Goal: Task Accomplishment & Management: Complete application form

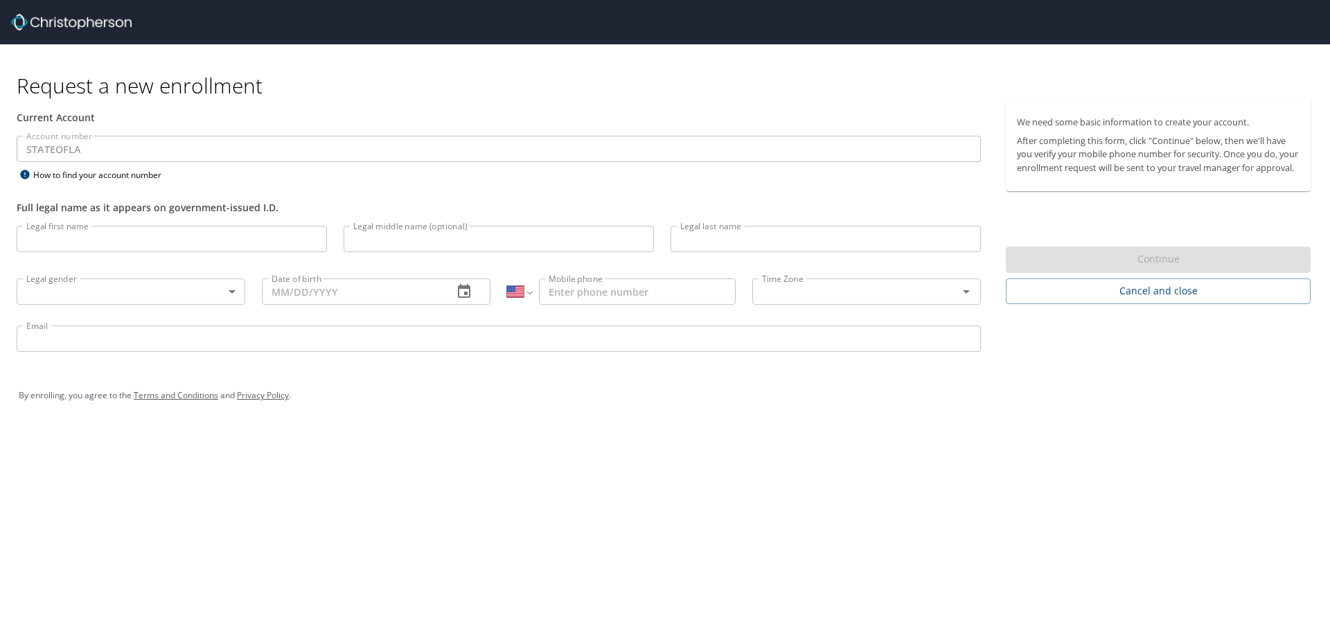
select select "US"
click at [591, 78] on h1 "Request a new enrollment" at bounding box center [669, 85] width 1305 height 27
click at [202, 253] on p at bounding box center [172, 254] width 310 height 4
click at [200, 252] on input "Legal first name" at bounding box center [172, 239] width 310 height 26
type input "LaShanti"
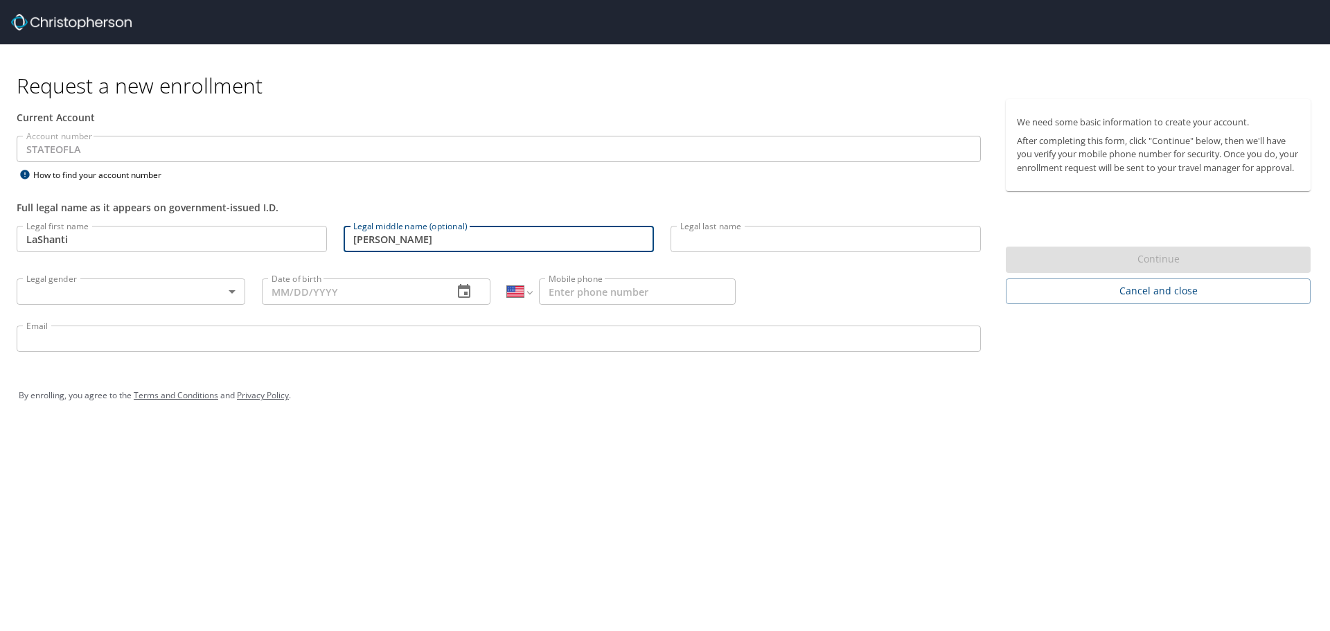
type input "[PERSON_NAME]"
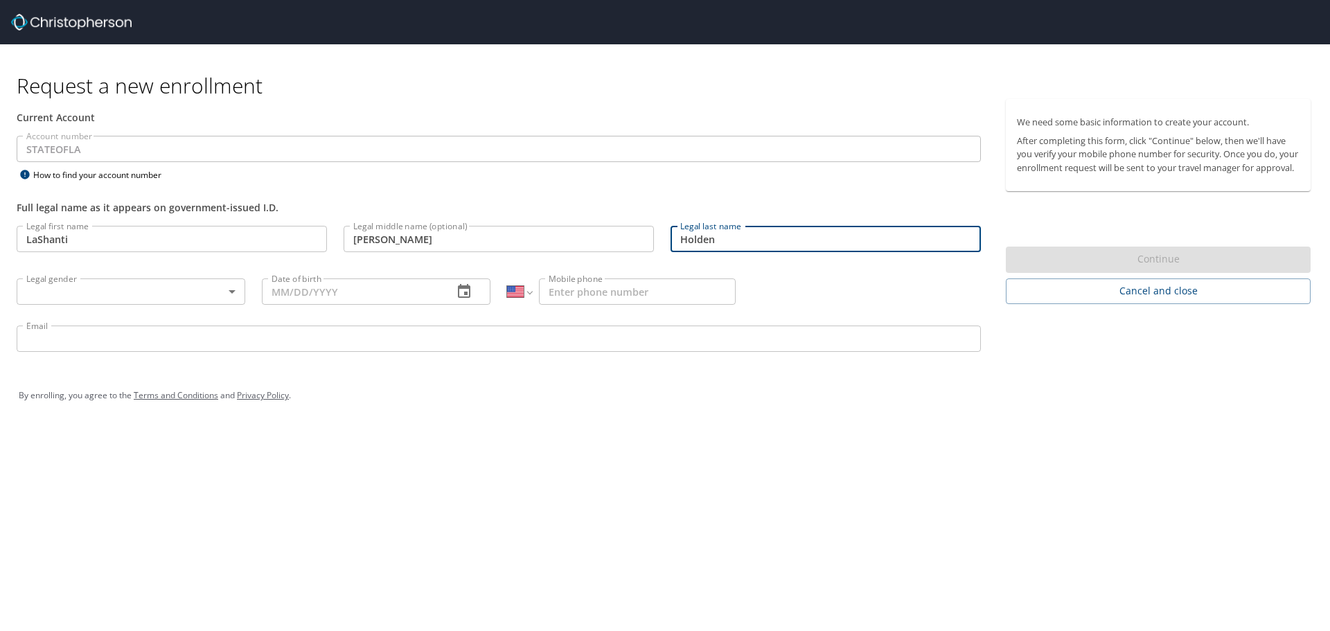
type input "Holden"
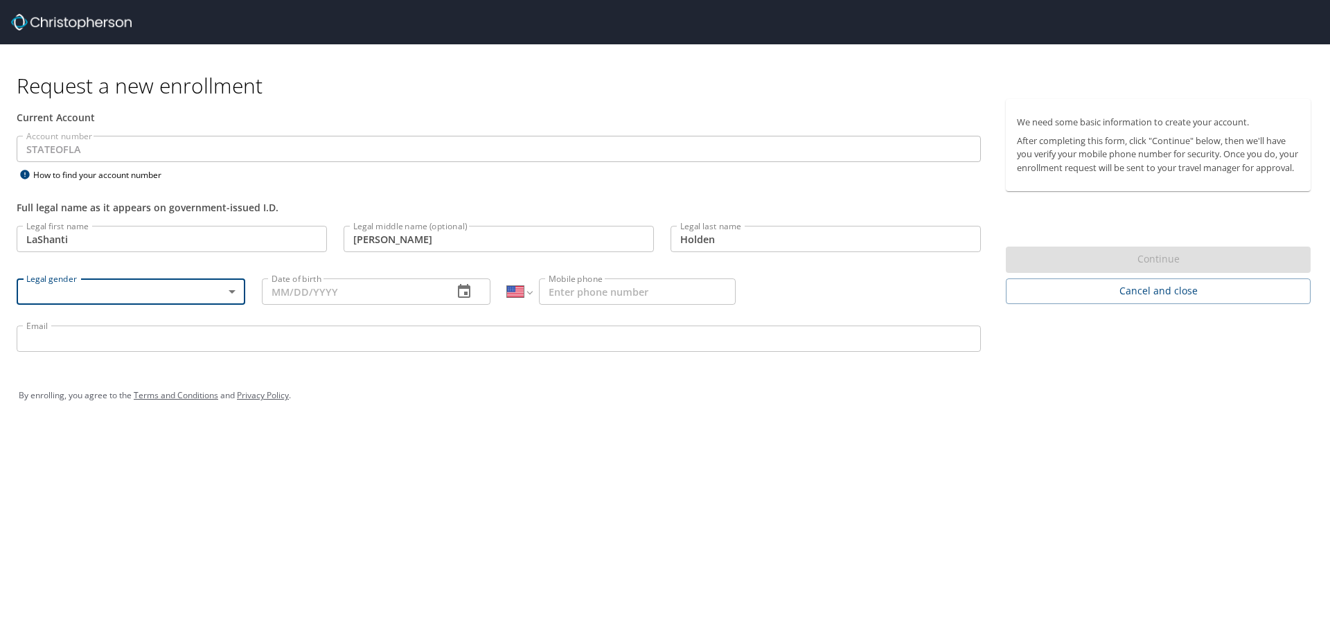
click at [201, 281] on body "Request a new enrollment Current Account Account number STATEOFLA Account numbe…" at bounding box center [665, 315] width 1330 height 631
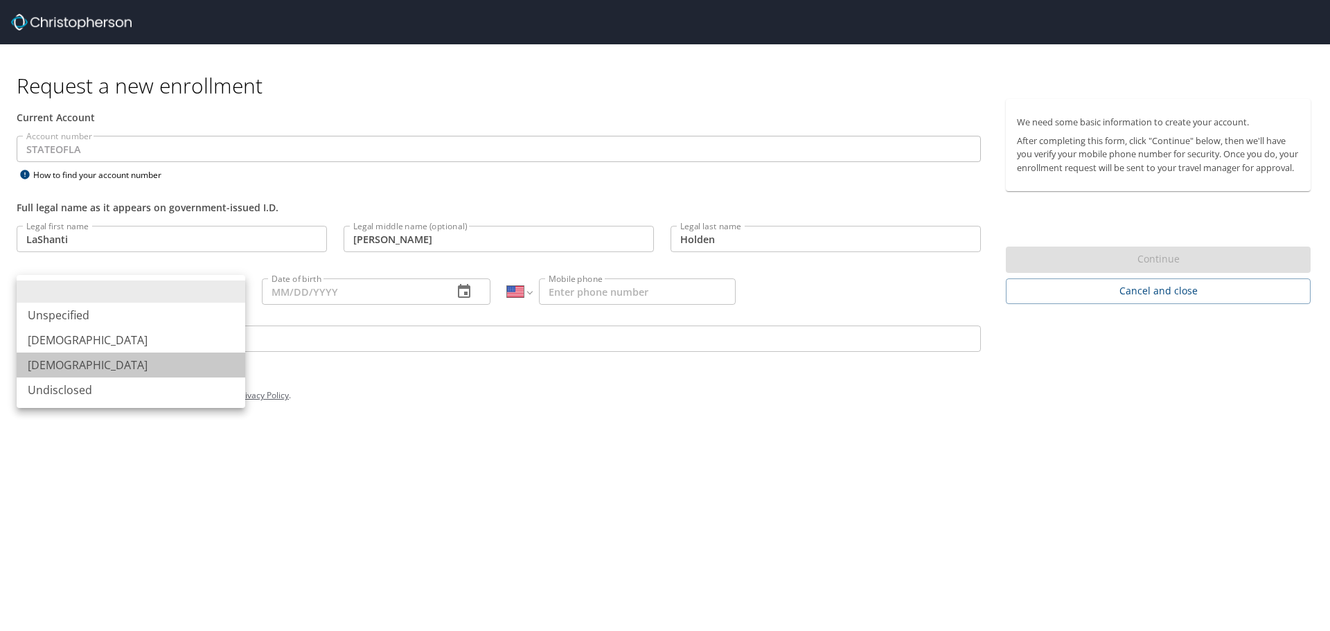
drag, startPoint x: 65, startPoint y: 367, endPoint x: 204, endPoint y: 306, distance: 152.0
click at [64, 367] on li "[DEMOGRAPHIC_DATA]" at bounding box center [131, 365] width 229 height 25
type input "[DEMOGRAPHIC_DATA]"
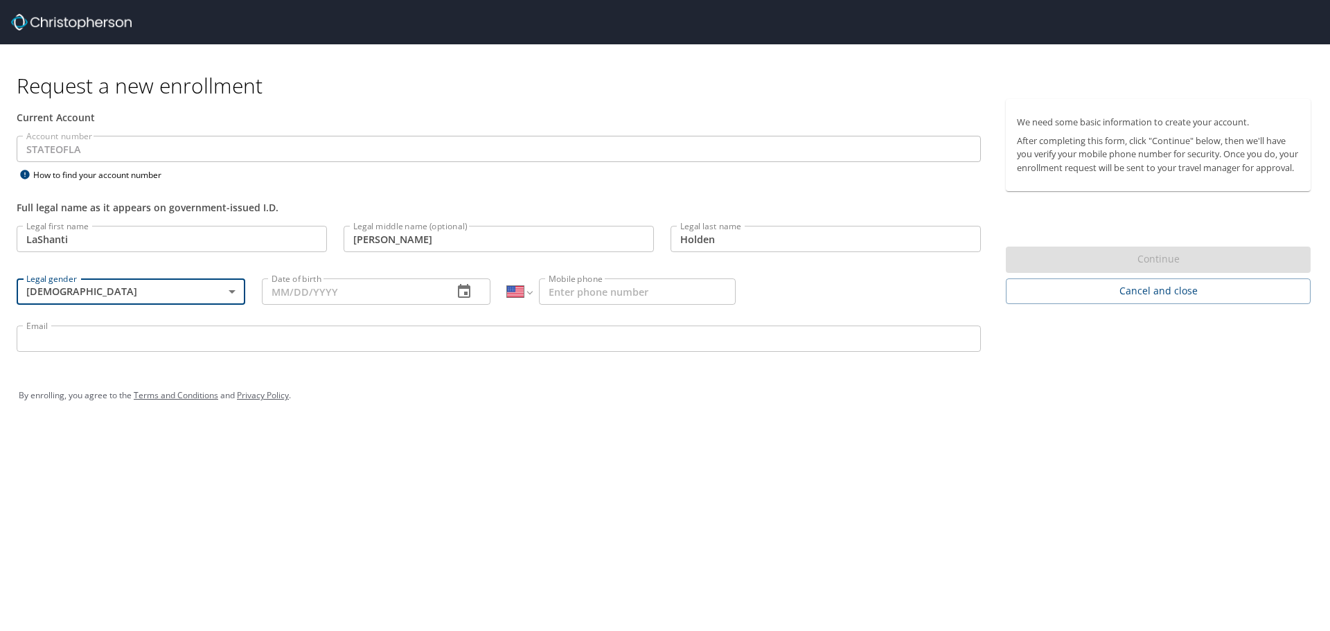
click at [340, 292] on input "Date of birth" at bounding box center [352, 292] width 180 height 26
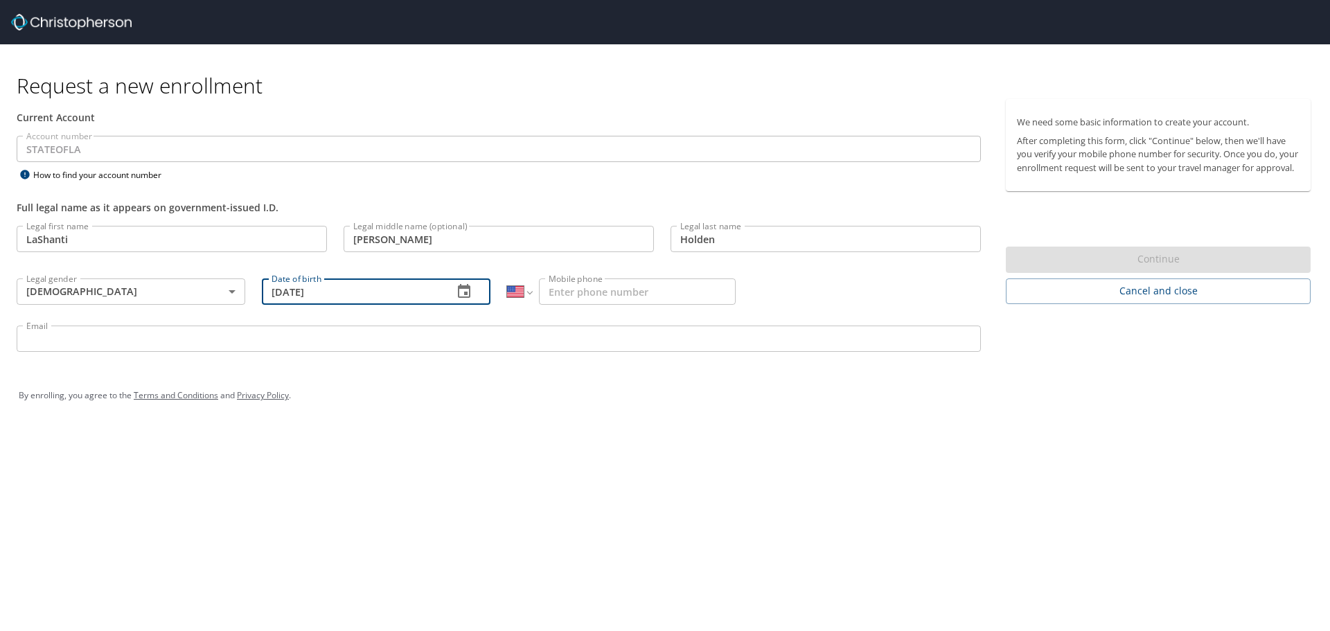
type input "[DATE]"
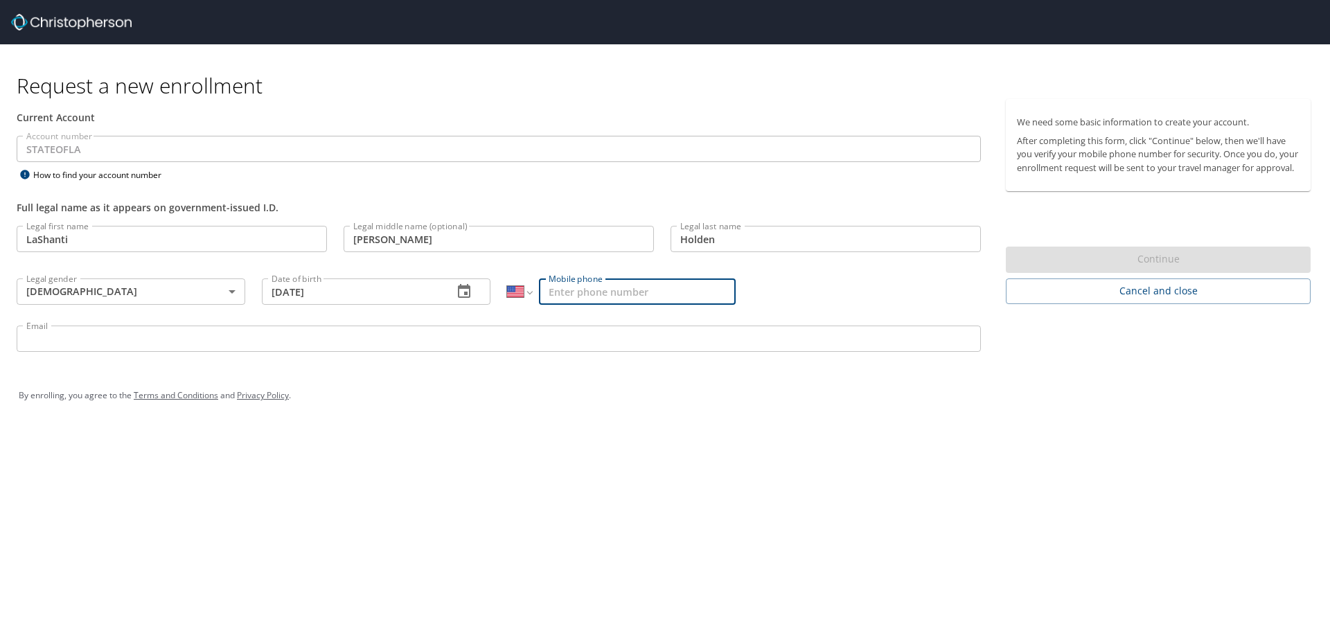
click at [577, 292] on input "Mobile phone" at bounding box center [637, 292] width 197 height 26
type input "[PHONE_NUMBER]"
click at [572, 335] on input "Email" at bounding box center [499, 339] width 965 height 26
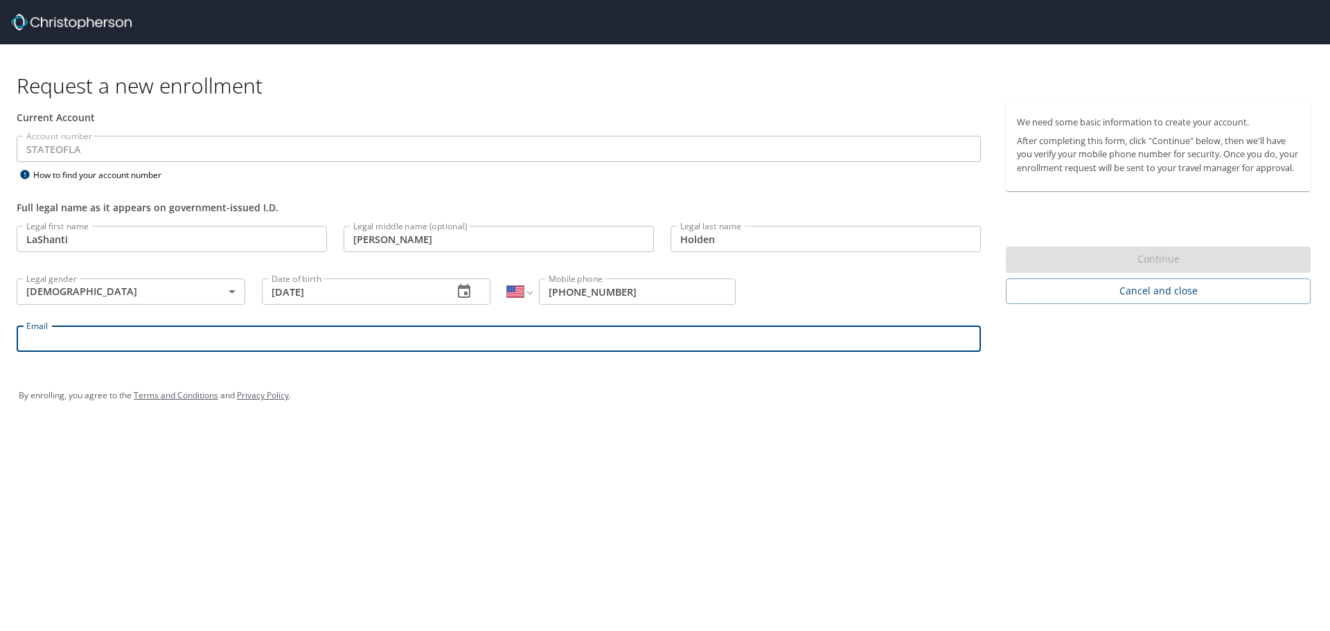
type input "[EMAIL_ADDRESS][DOMAIN_NAME]"
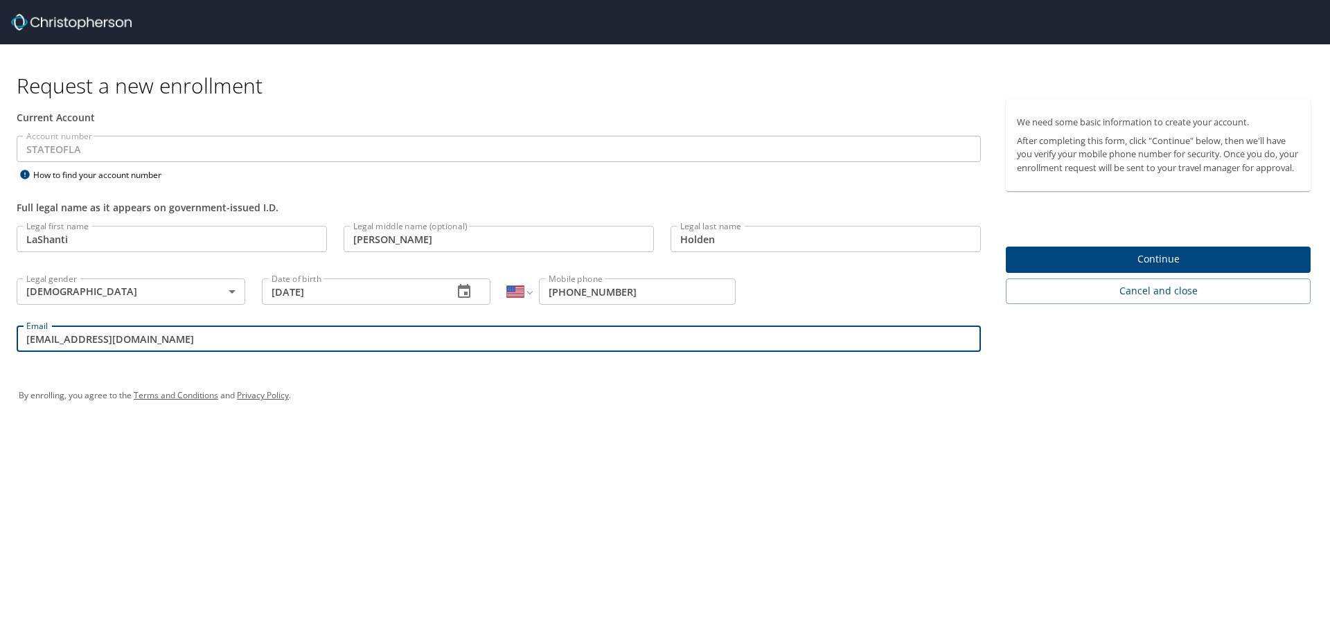
click at [1168, 263] on button "Continue" at bounding box center [1158, 260] width 305 height 27
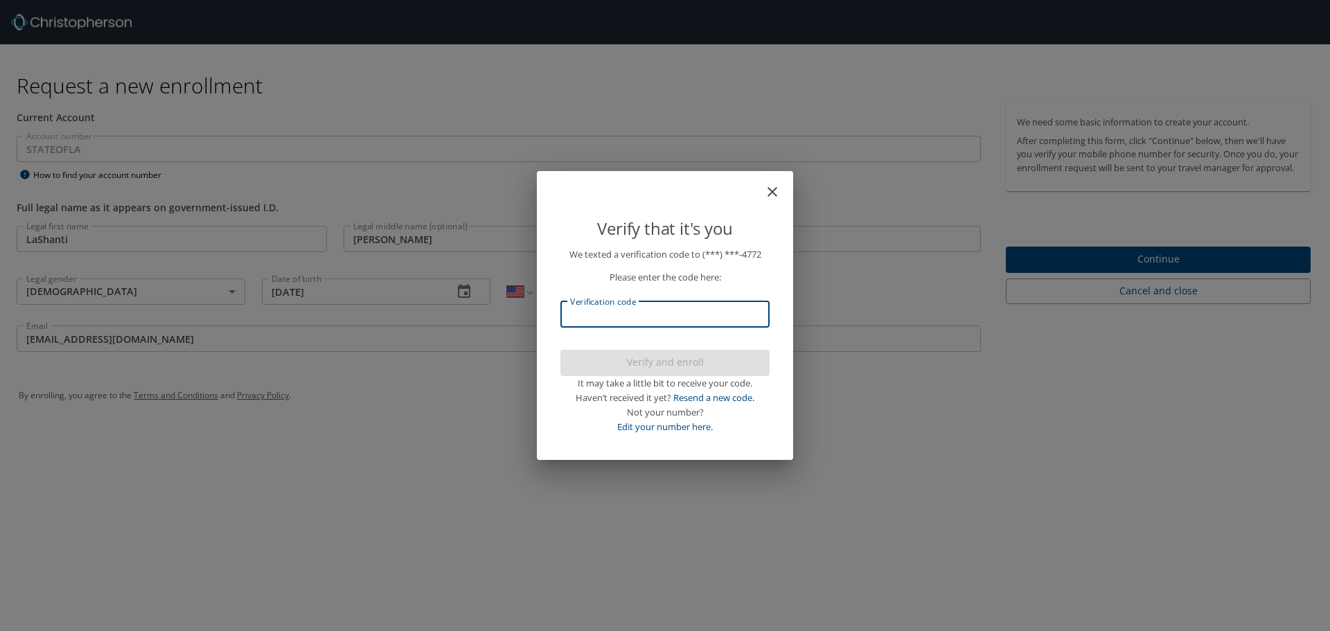
click at [704, 321] on input "Verification code" at bounding box center [665, 314] width 209 height 26
type input "078733"
click at [662, 369] on span "Verify and enroll" at bounding box center [665, 362] width 187 height 17
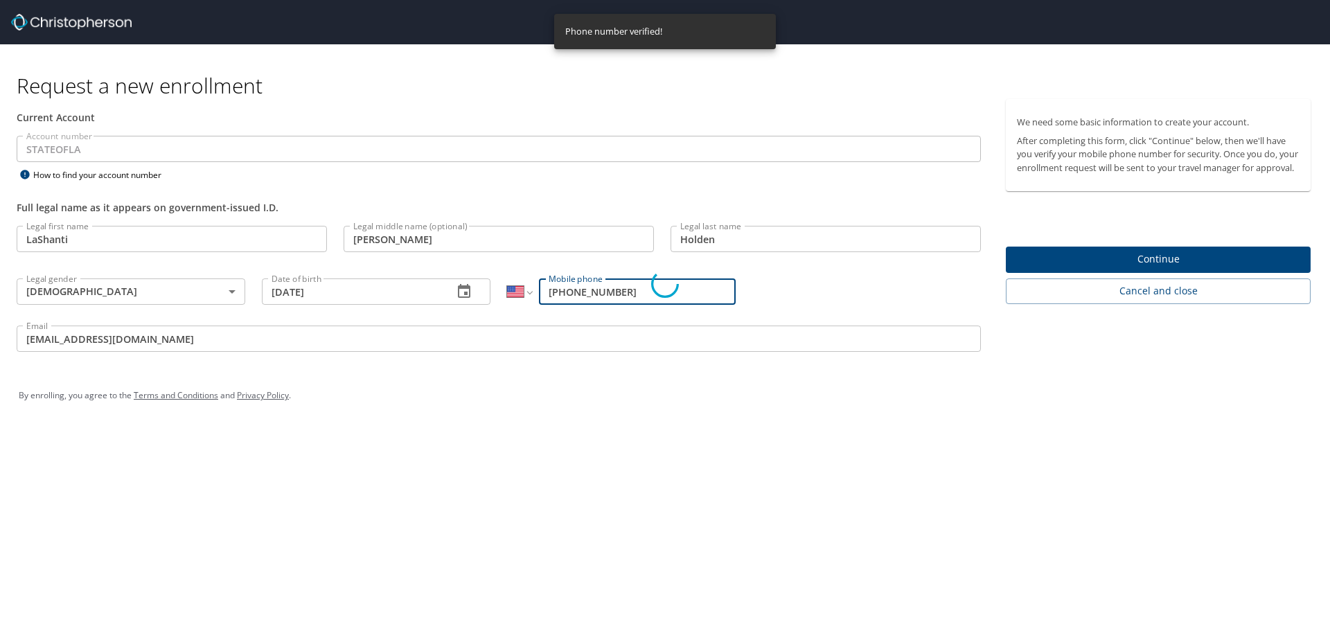
click at [1159, 274] on div "Verify that it's you We texted a verification code to (***) ***- 4772 Please en…" at bounding box center [665, 315] width 1330 height 631
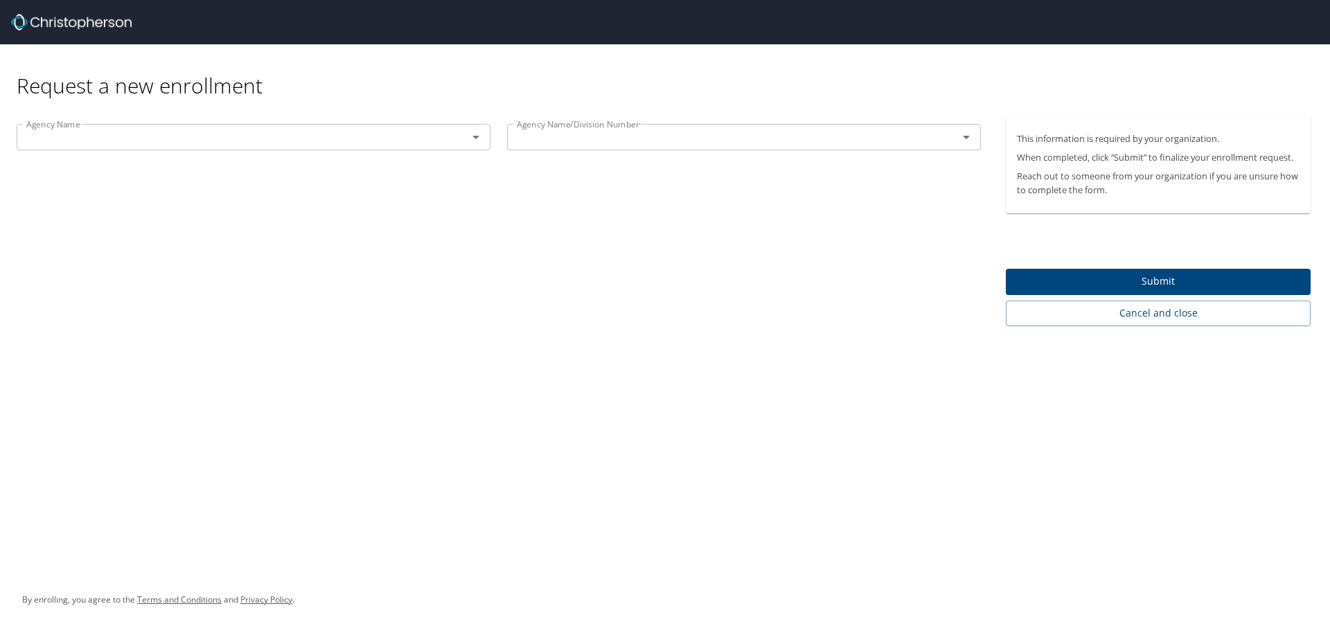
drag, startPoint x: 460, startPoint y: 120, endPoint x: 460, endPoint y: 129, distance: 9.0
click at [460, 121] on div "Agency Name Agency Name" at bounding box center [253, 139] width 491 height 46
click at [460, 133] on div at bounding box center [466, 136] width 36 height 19
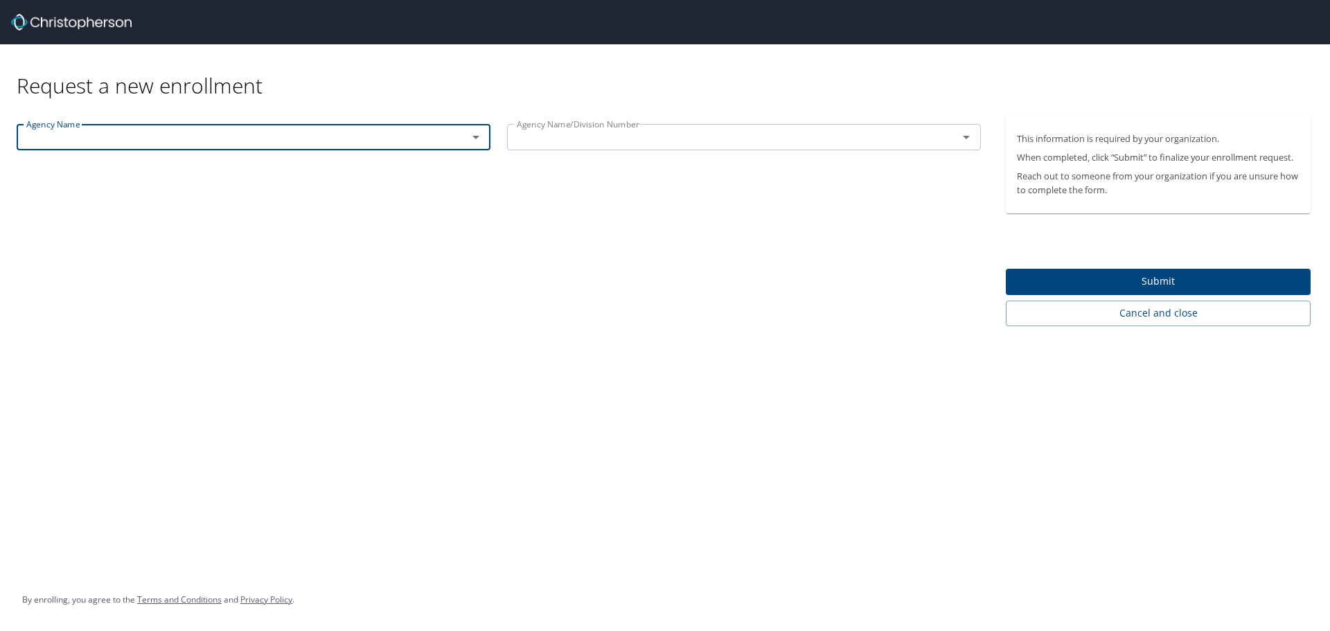
click at [473, 139] on icon "Open" at bounding box center [476, 137] width 17 height 17
click at [239, 141] on input "text" at bounding box center [233, 137] width 425 height 18
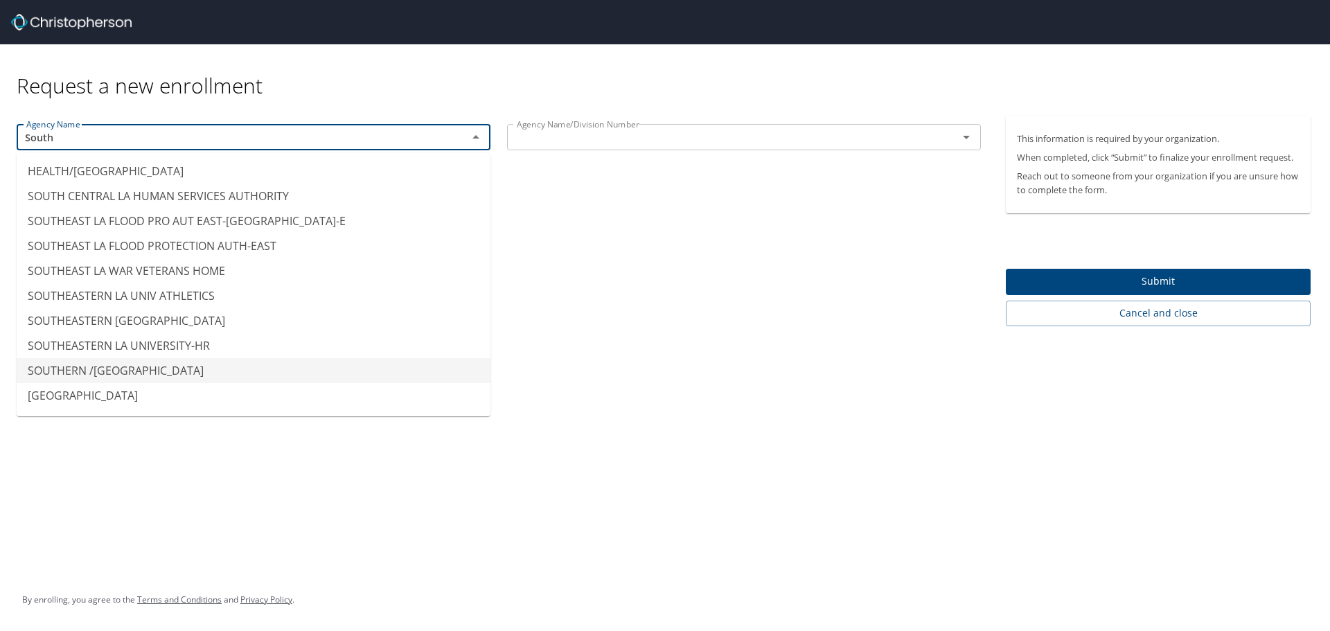
scroll to position [69, 0]
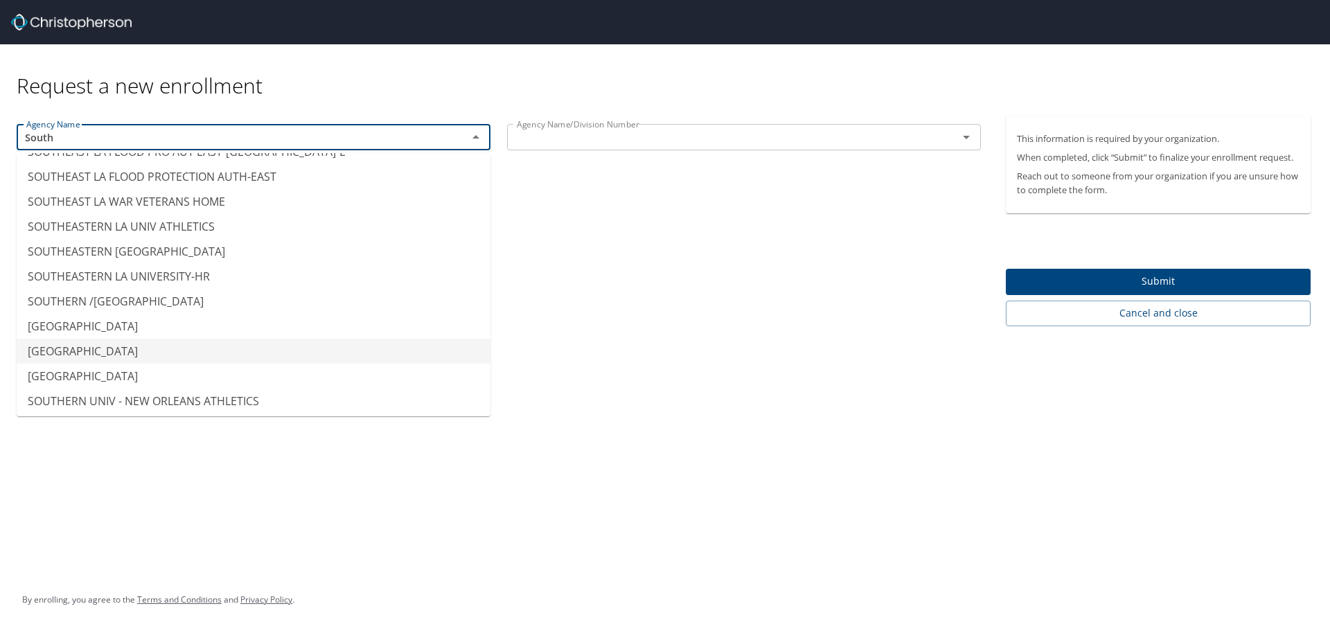
click at [120, 352] on li "[GEOGRAPHIC_DATA]" at bounding box center [254, 351] width 474 height 25
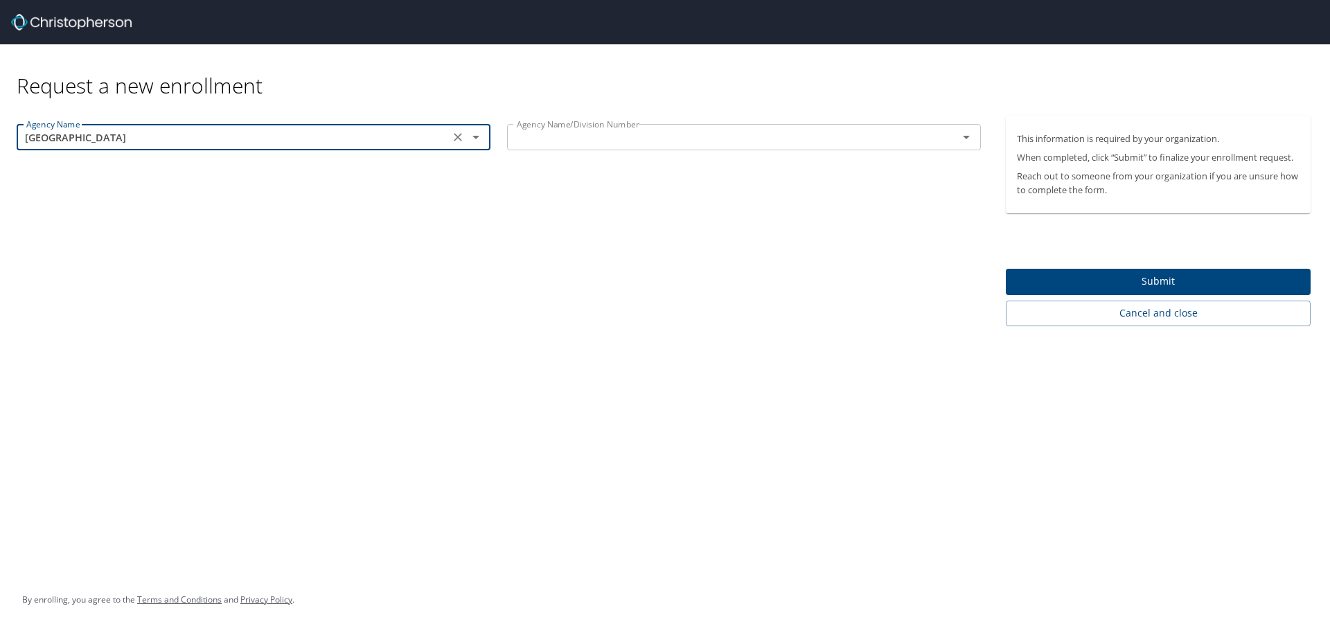
type input "[GEOGRAPHIC_DATA]"
click at [640, 134] on input "text" at bounding box center [723, 137] width 425 height 18
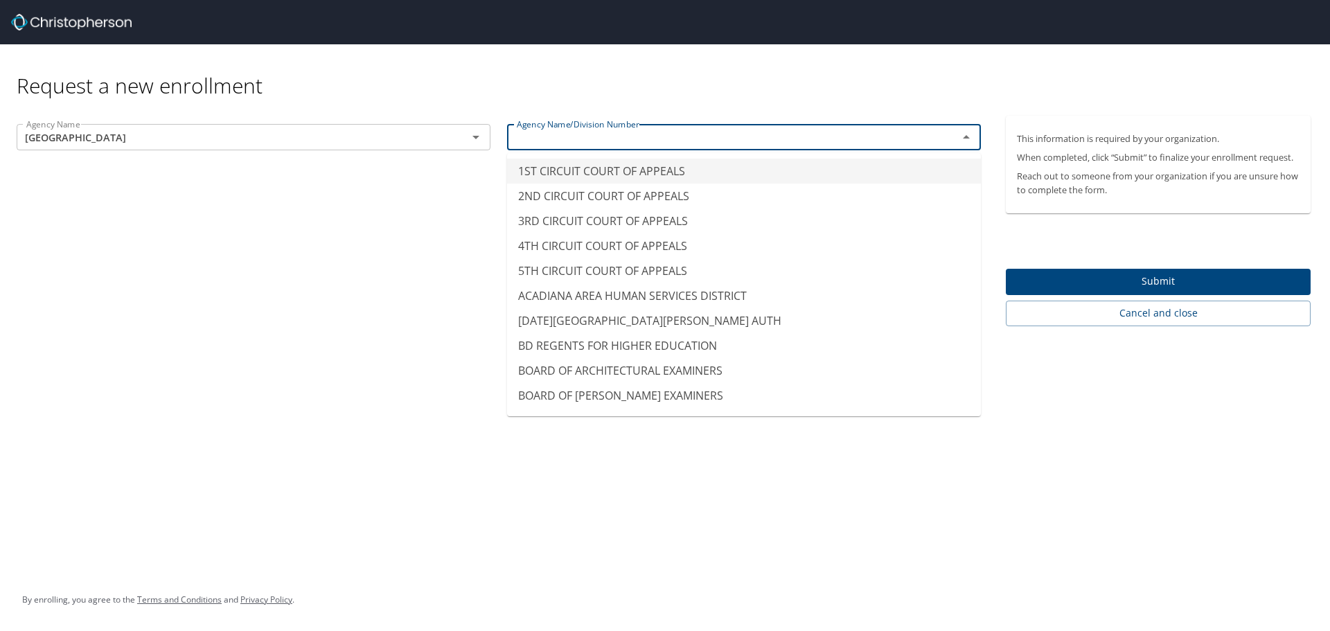
click at [641, 83] on div "Request a new enrollment" at bounding box center [669, 71] width 1305 height 55
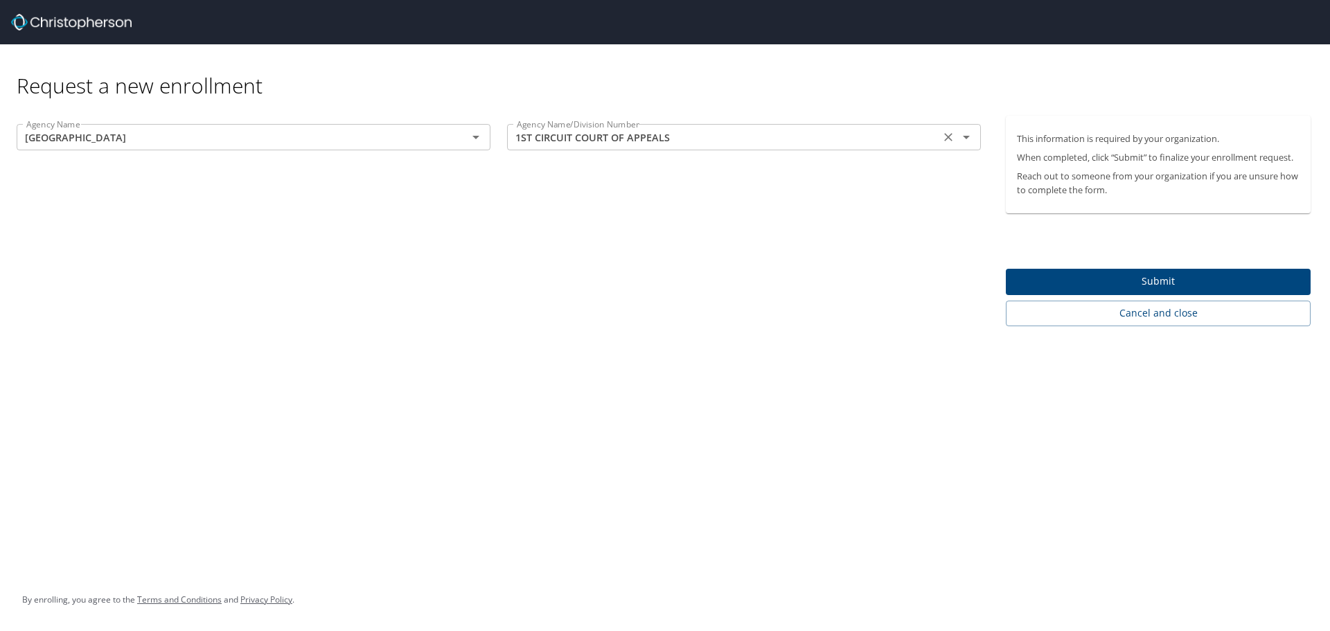
click at [666, 129] on input "1ST CIRCUIT COURT OF APPEALS" at bounding box center [723, 137] width 425 height 18
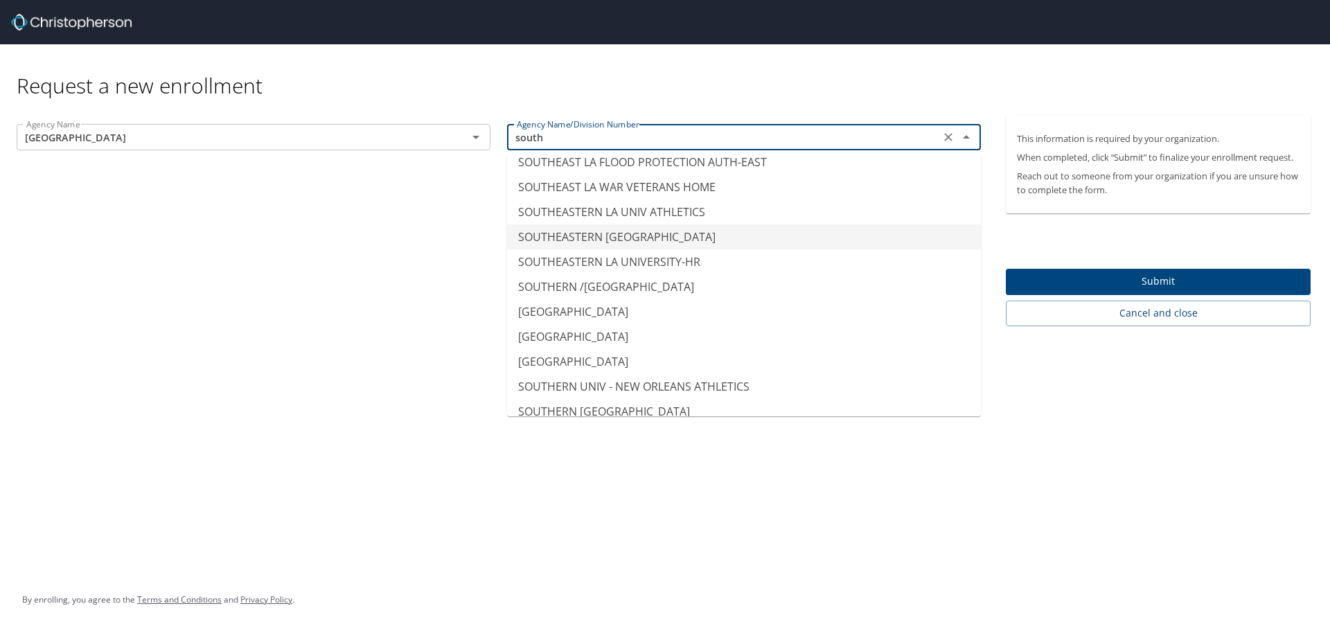
scroll to position [139, 0]
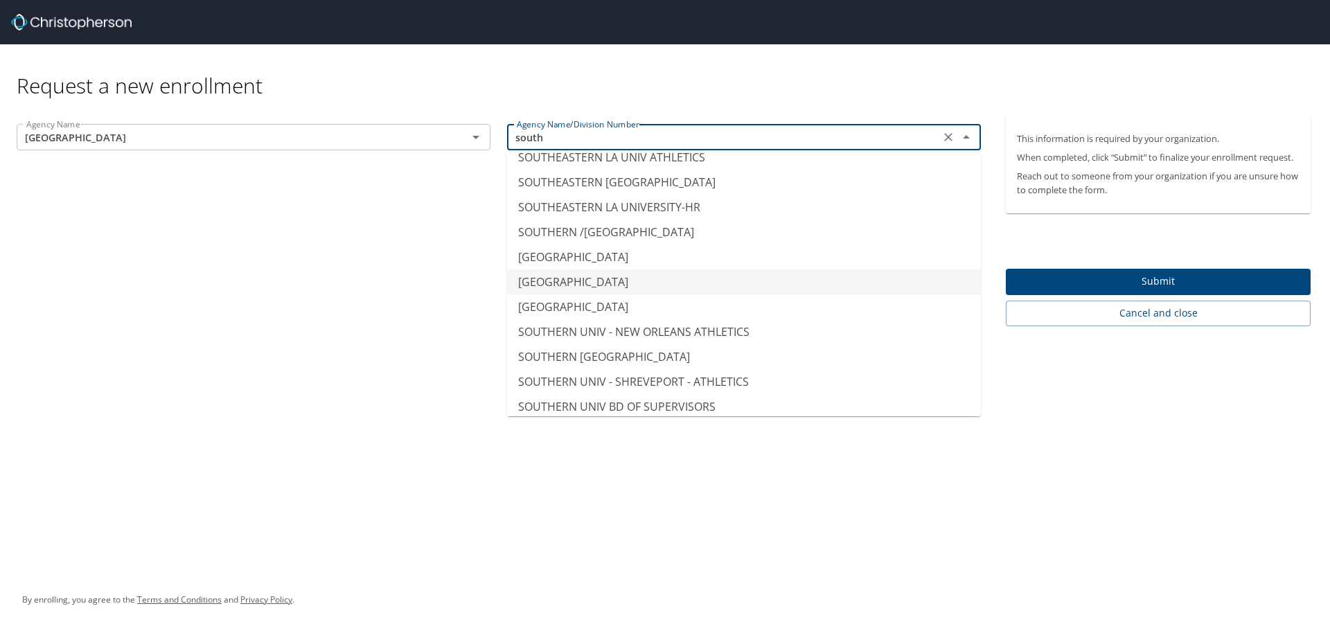
click at [637, 288] on li "[GEOGRAPHIC_DATA]" at bounding box center [744, 282] width 474 height 25
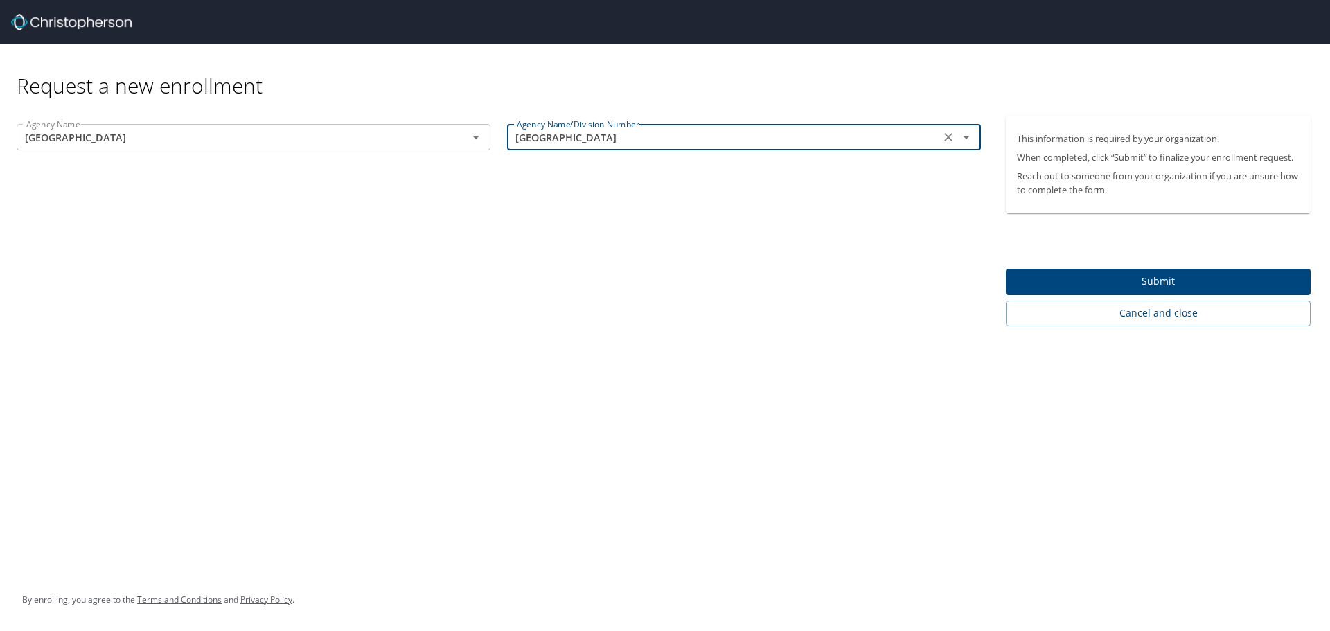
type input "[GEOGRAPHIC_DATA]"
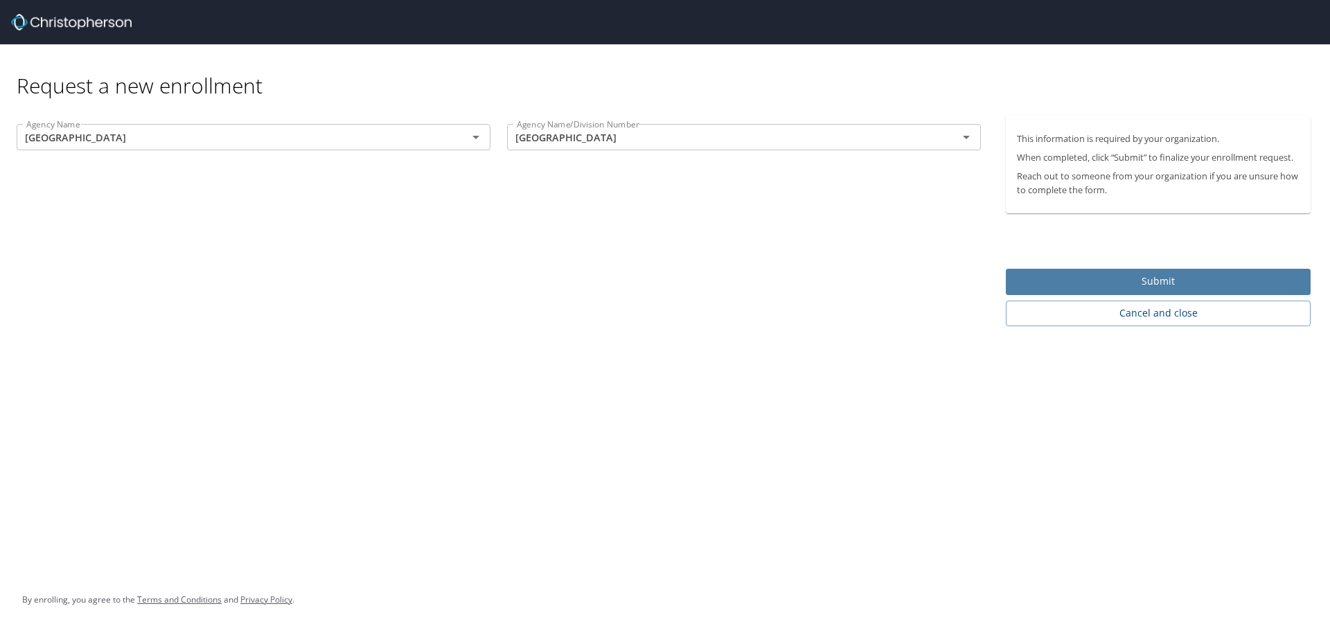
click at [1161, 273] on span "Submit" at bounding box center [1158, 281] width 283 height 17
